Goal: Transaction & Acquisition: Purchase product/service

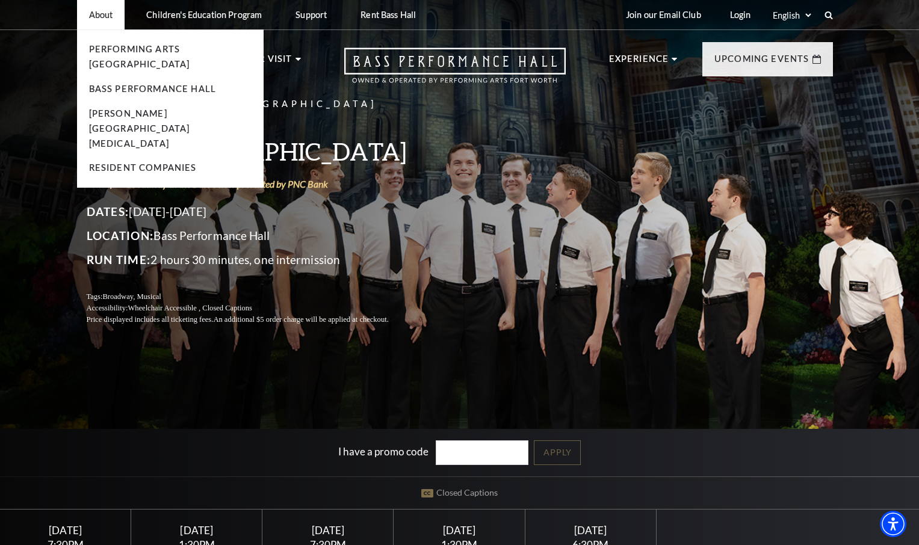
click at [114, 21] on li "About Performing Arts Fort Worth Bass Performance Hall Maddox Muse Center Resid…" at bounding box center [101, 14] width 48 height 29
click at [100, 50] on link "Performing Arts Fort Worth" at bounding box center [139, 56] width 101 height 25
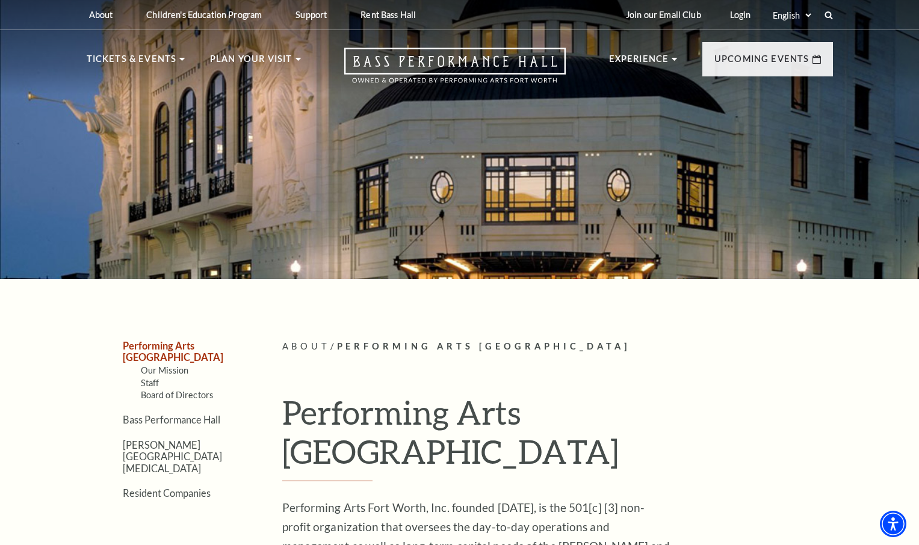
click at [144, 49] on nav "Tickets & Events Now On Sale Broadway At The Bass presented by PNC Bank Irwin S…" at bounding box center [460, 62] width 770 height 65
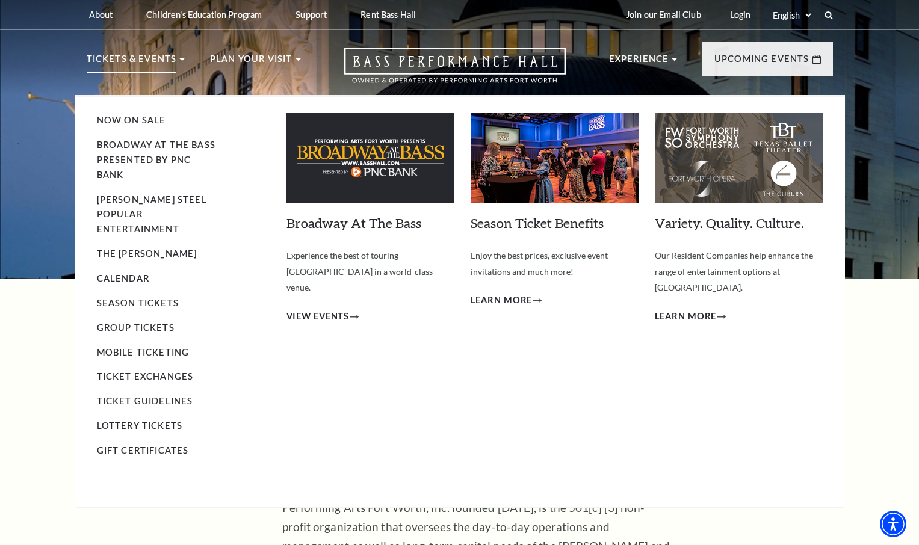
click at [144, 64] on p "Tickets & Events" at bounding box center [132, 63] width 90 height 22
click at [331, 309] on span "View Events" at bounding box center [317, 316] width 63 height 15
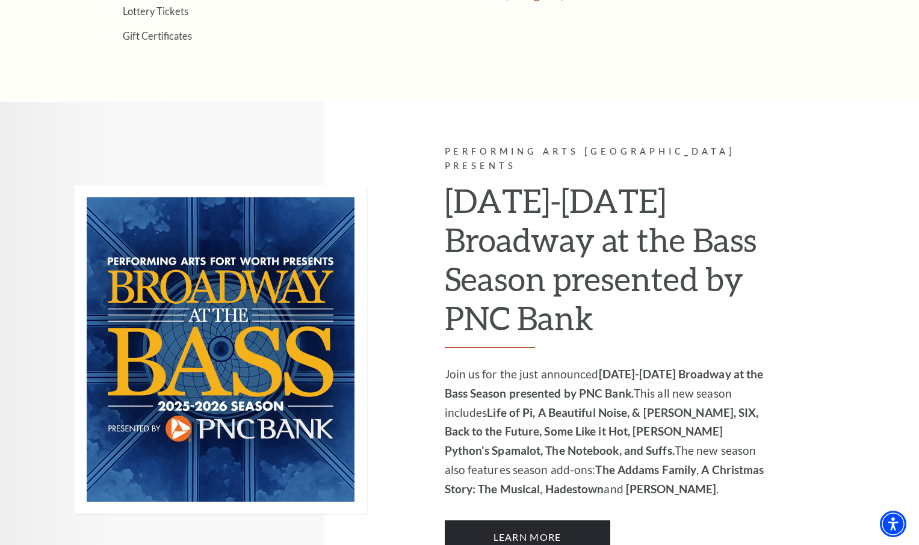
scroll to position [709, 0]
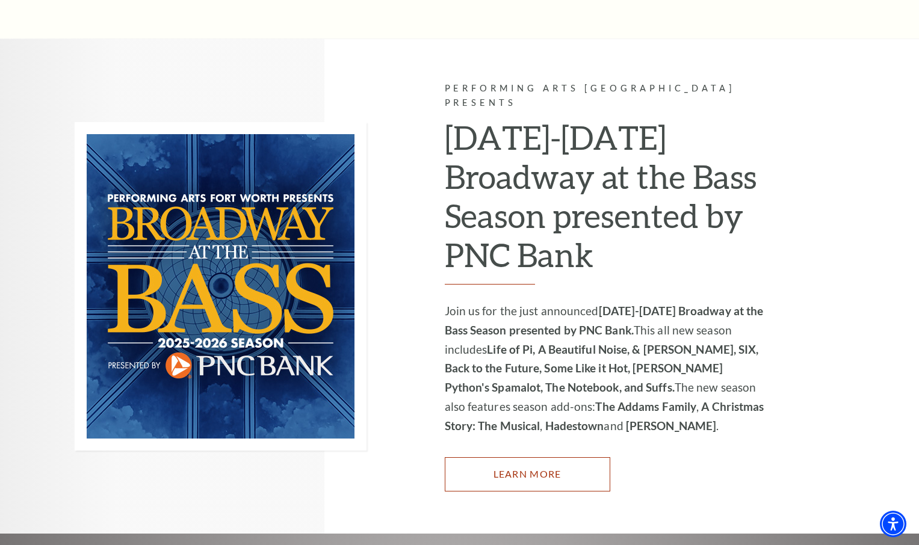
click at [531, 457] on link "Learn More" at bounding box center [527, 474] width 165 height 34
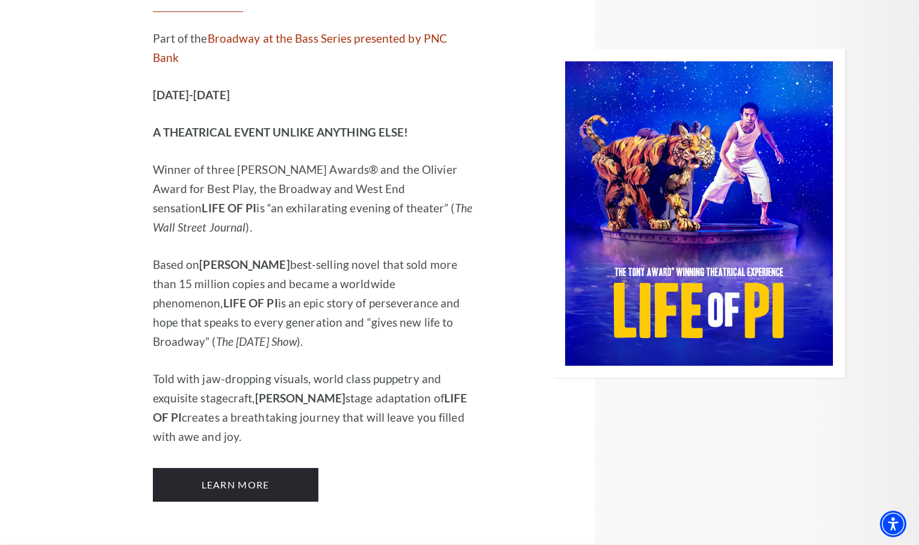
scroll to position [1592, 0]
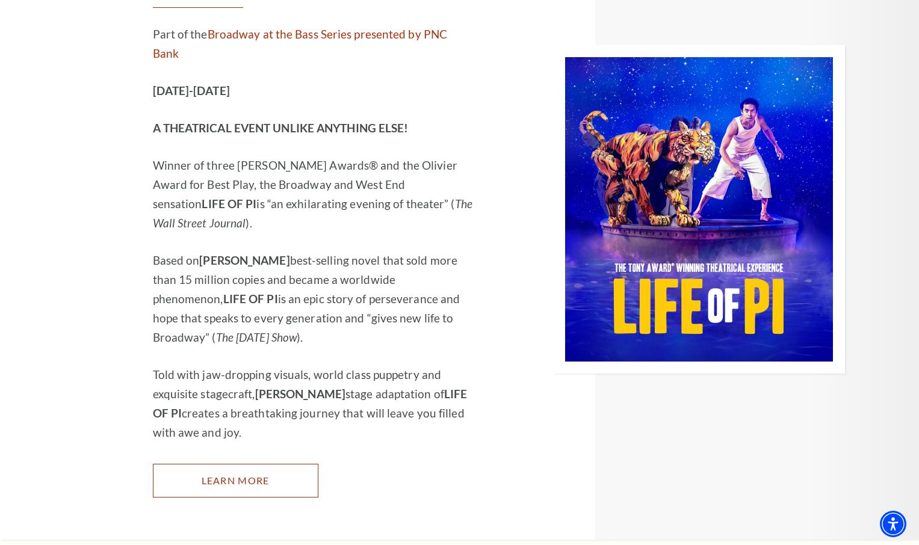
click at [288, 464] on link "Learn More" at bounding box center [235, 481] width 165 height 34
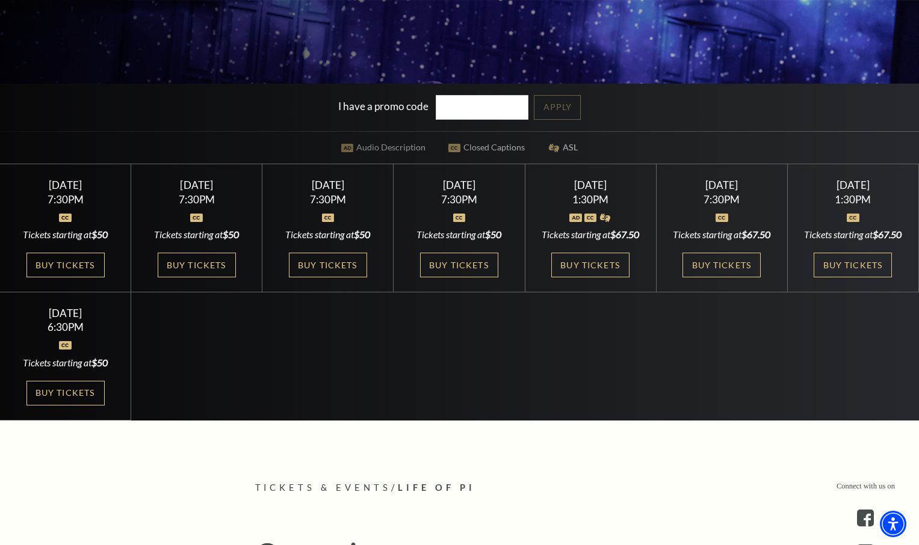
scroll to position [359, 0]
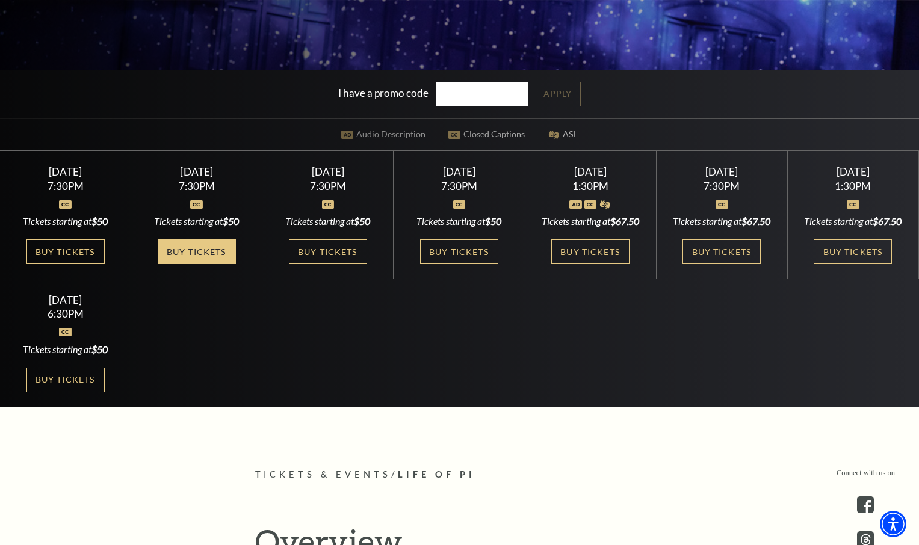
click at [200, 262] on link "Buy Tickets" at bounding box center [197, 251] width 78 height 25
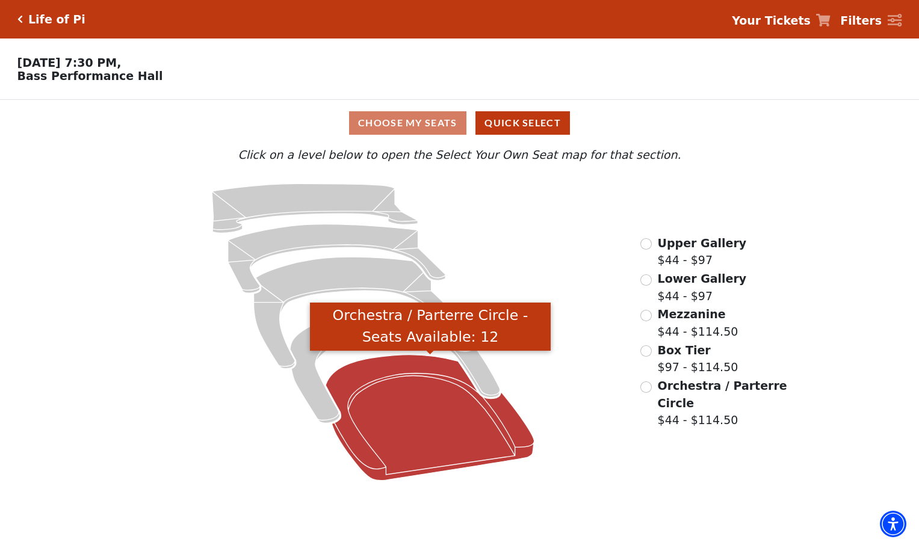
click at [402, 393] on icon "Orchestra / Parterre Circle - Seats Available: 12" at bounding box center [429, 418] width 209 height 126
